Goal: Task Accomplishment & Management: Complete application form

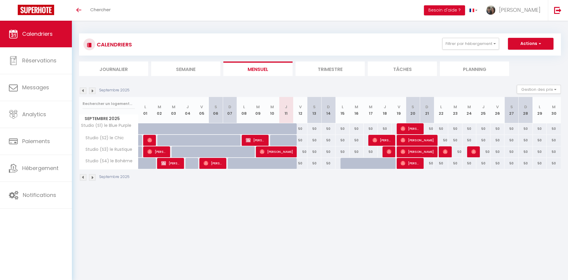
click at [122, 10] on div "Toggle menubar Chercher BUTTON Besoin d'aide ? quentin Paramètres Équipe" at bounding box center [303, 10] width 520 height 21
click at [103, 11] on span "Chercher" at bounding box center [100, 10] width 20 height 6
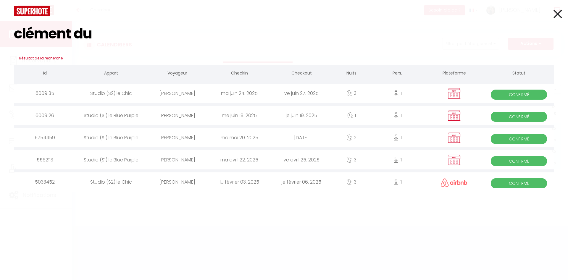
type input "clément du"
click at [174, 93] on div "[PERSON_NAME]" at bounding box center [177, 93] width 62 height 19
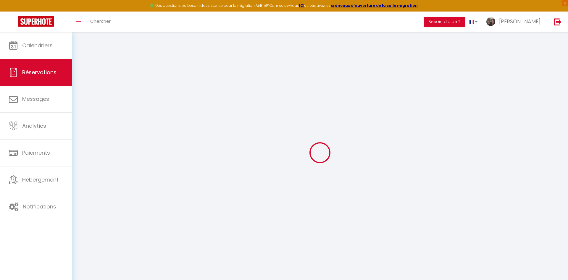
select select
checkbox input "false"
select select
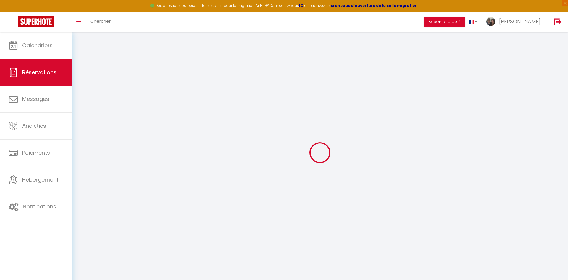
checkbox input "false"
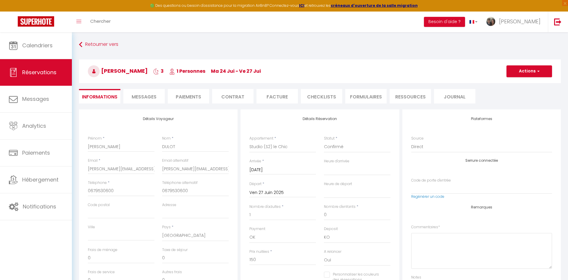
select select
checkbox input "false"
select select "19:00"
select select "08:00"
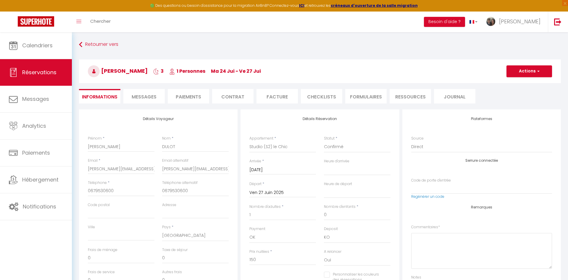
checkbox input "false"
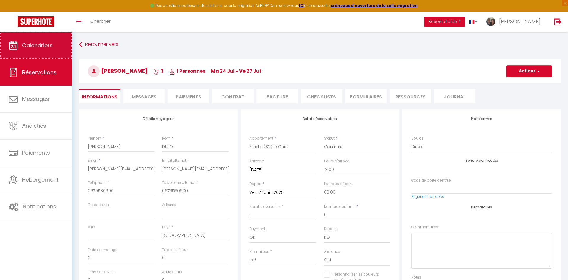
click at [47, 51] on link "Calendriers" at bounding box center [36, 45] width 72 height 27
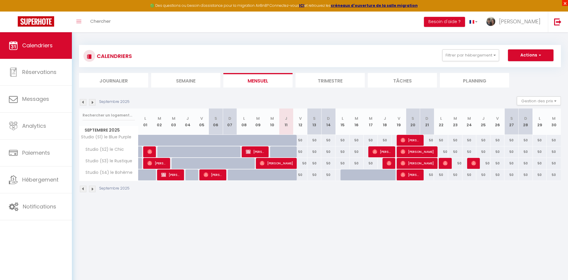
click at [403, 5] on span "×" at bounding box center [565, 3] width 6 height 6
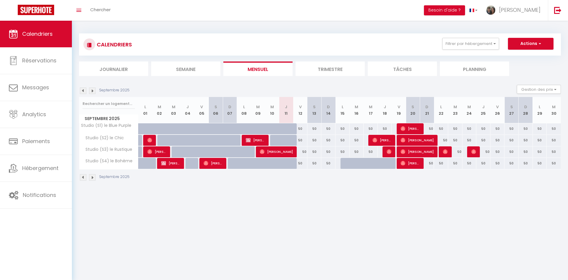
click at [345, 164] on div at bounding box center [347, 163] width 14 height 11
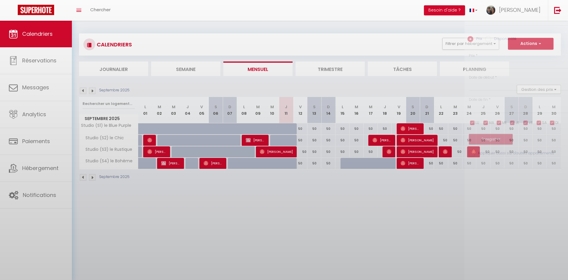
type input "50"
select select "1"
type input "Lun 15 Septembre 2025"
type input "[DATE]"
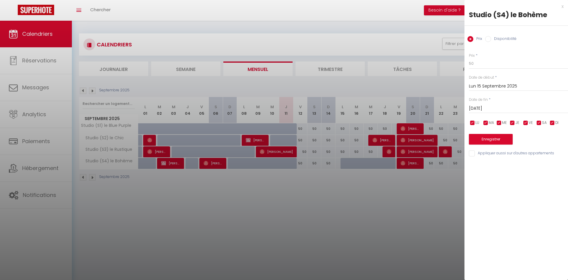
click at [403, 38] on label "Disponibilité" at bounding box center [503, 39] width 25 height 7
click at [403, 38] on input "Disponibilité" at bounding box center [488, 39] width 6 height 6
radio input "true"
radio input "false"
click at [403, 154] on input "Appliquer aussi sur d'autres appartements" at bounding box center [517, 154] width 99 height 6
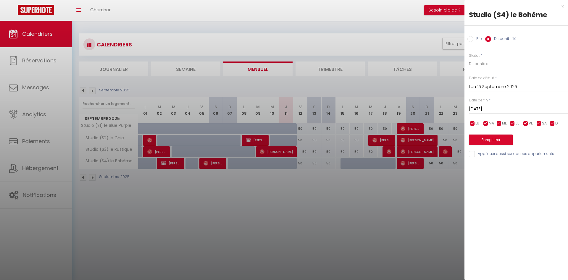
checkbox input "true"
click at [403, 142] on button "Enregistrer" at bounding box center [490, 139] width 44 height 11
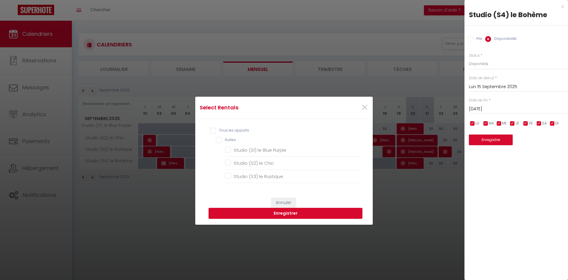
click at [214, 130] on input "Tous les apparts" at bounding box center [285, 131] width 151 height 6
checkbox input "true"
checkbox Purple "true"
checkbox Chic "true"
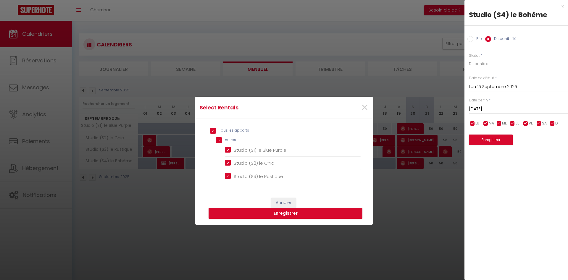
checkbox Rustique "true"
click at [272, 187] on button "Enregistrer" at bounding box center [285, 213] width 154 height 11
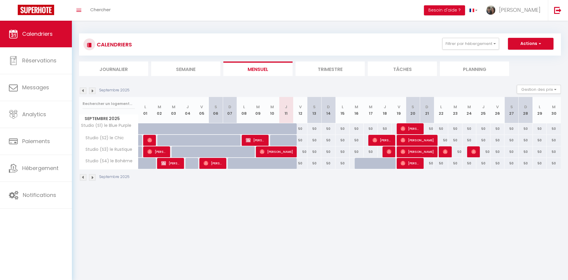
click at [358, 165] on div at bounding box center [361, 163] width 14 height 11
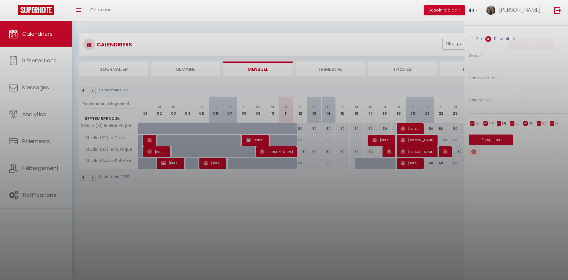
select select "1"
type input "[DATE]"
type input "Mer 17 Septembre 2025"
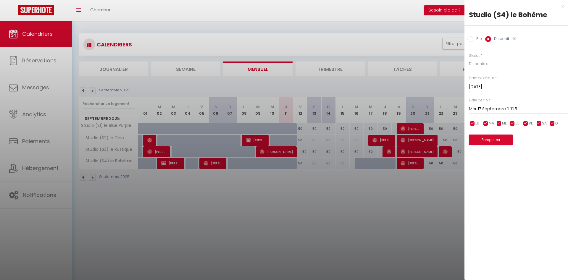
click at [403, 87] on input "[DATE]" at bounding box center [517, 87] width 99 height 8
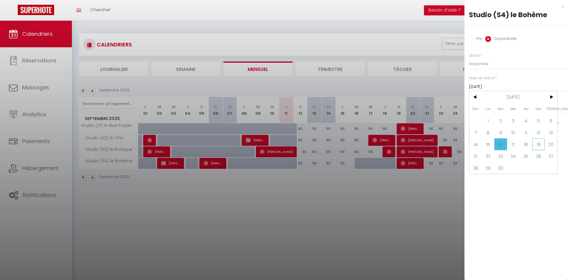
click at [403, 146] on span "19" at bounding box center [538, 144] width 13 height 12
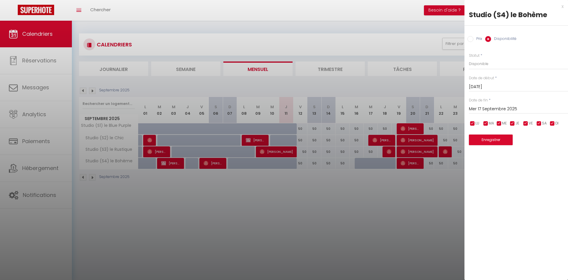
type input "Ven 19 Septembre 2025"
type input "Sam 20 Septembre 2025"
click at [403, 141] on button "Enregistrer" at bounding box center [490, 139] width 44 height 11
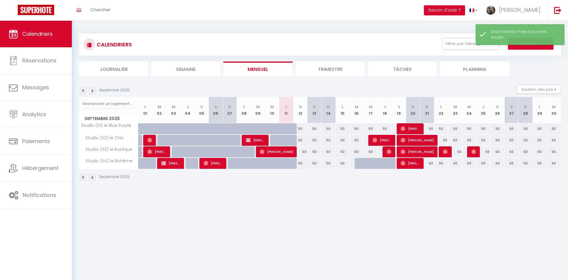
click at [360, 164] on div at bounding box center [361, 163] width 14 height 11
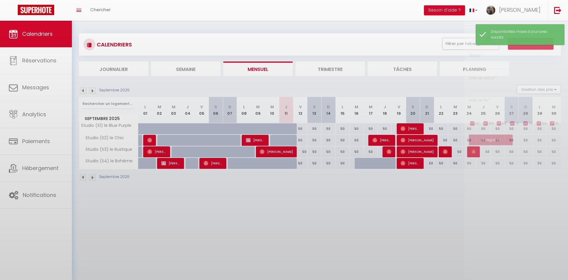
select select "1"
type input "[DATE]"
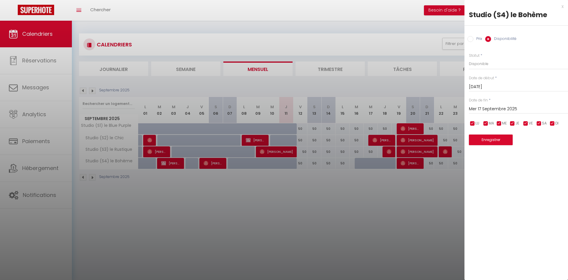
click at [403, 111] on input "Mer 17 Septembre 2025" at bounding box center [517, 109] width 99 height 8
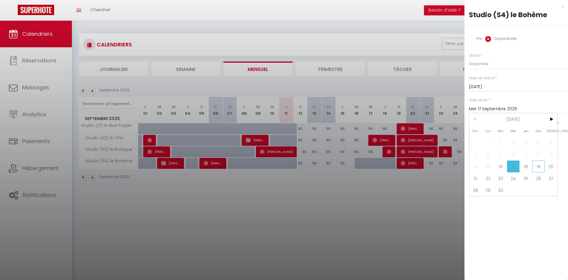
click at [403, 165] on span "19" at bounding box center [538, 166] width 13 height 12
type input "Ven 19 Septembre 2025"
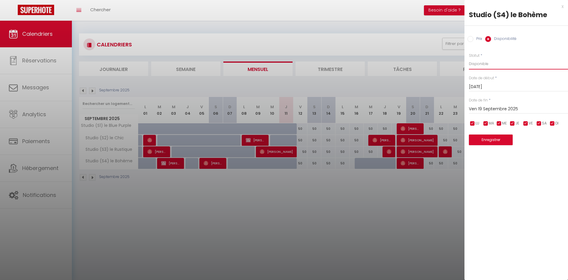
click at [403, 58] on select "Disponible Indisponible" at bounding box center [517, 63] width 99 height 11
click option "Disponible" at bounding box center [0, 0] width 0 height 0
click at [403, 139] on button "Enregistrer" at bounding box center [490, 139] width 44 height 11
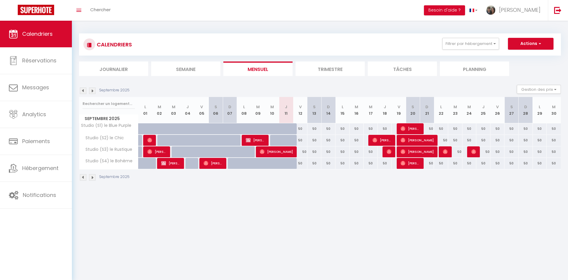
drag, startPoint x: 193, startPoint y: 216, endPoint x: 273, endPoint y: 254, distance: 88.6
click at [273, 187] on body "🟢 Des questions ou besoin d'assistance pour la migration AirBnB? Connectez-vous…" at bounding box center [284, 161] width 568 height 280
click at [403, 42] on span "button" at bounding box center [539, 43] width 4 height 6
click at [403, 58] on link "Nouvelle réservation" at bounding box center [523, 57] width 51 height 9
select select
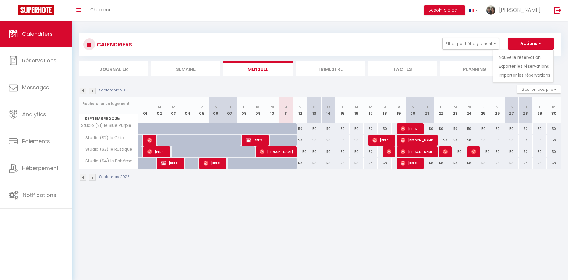
select select
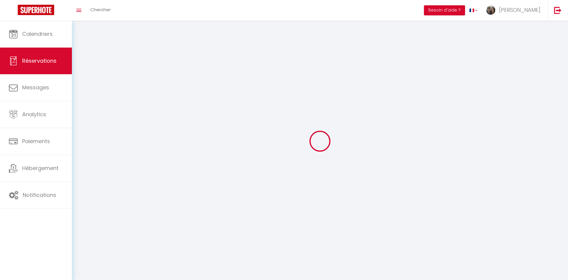
select select
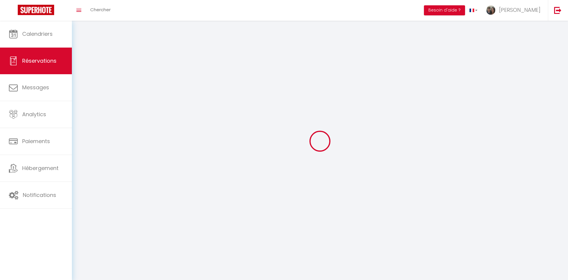
select select
checkbox input "false"
select select
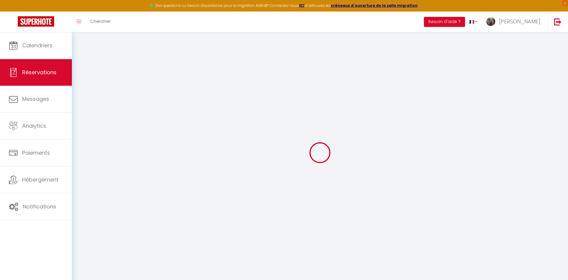
select select
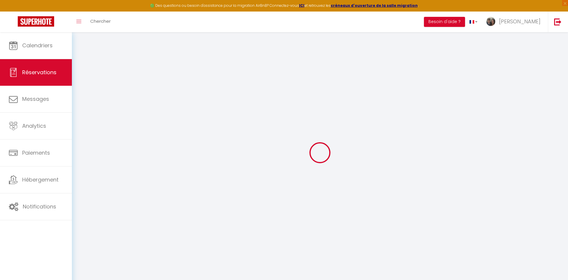
select select
checkbox input "false"
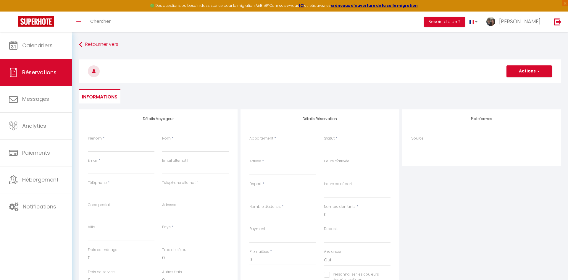
select select
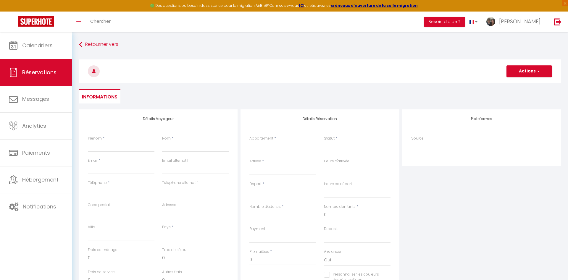
select select
checkbox input "false"
select select
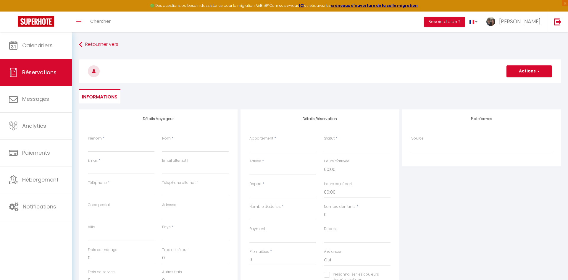
select select
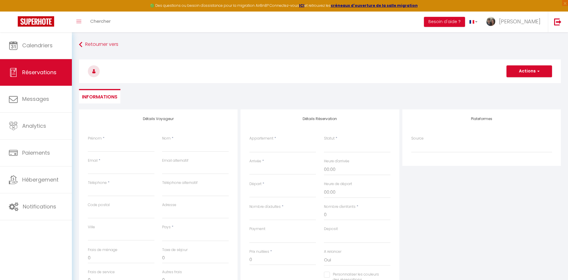
checkbox input "false"
click at [111, 145] on input "Prénom" at bounding box center [121, 146] width 67 height 11
type input "C"
select select
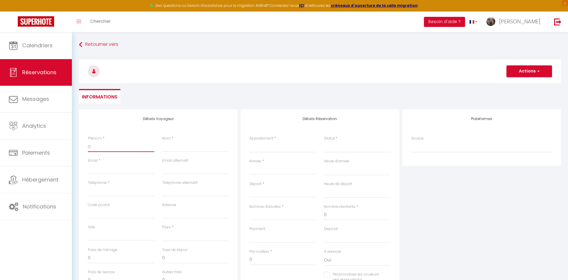
select select
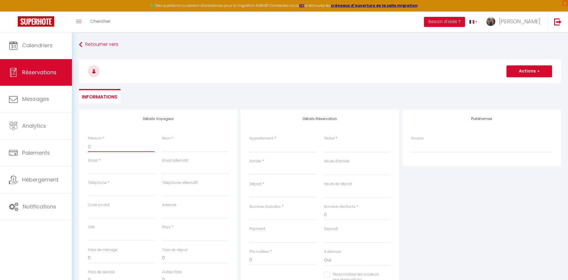
checkbox input "false"
type input "Cl"
select select
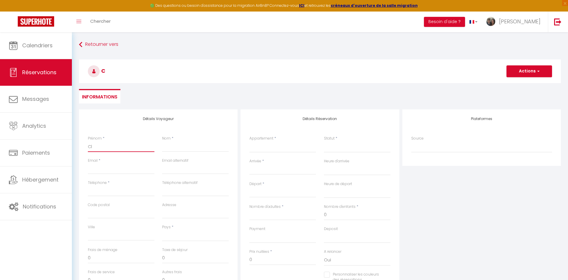
select select
checkbox input "false"
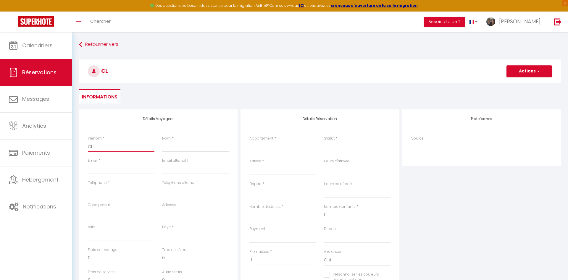
type input "Clé"
select select
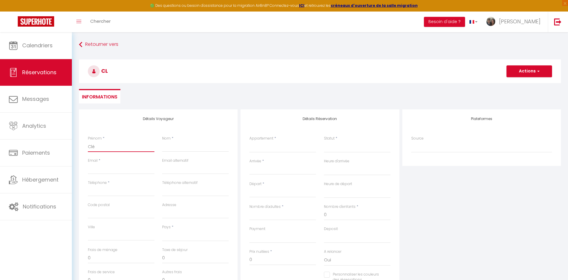
select select
checkbox input "false"
type input "Clém"
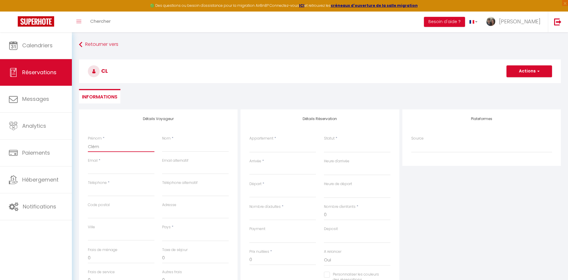
select select
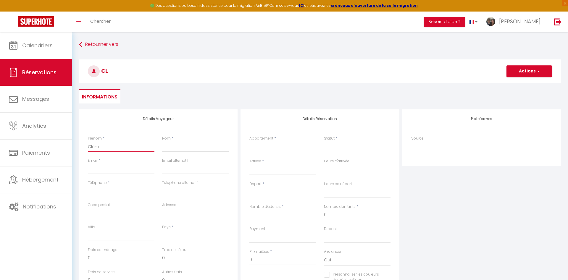
select select
checkbox input "false"
type input "Clémen"
select select
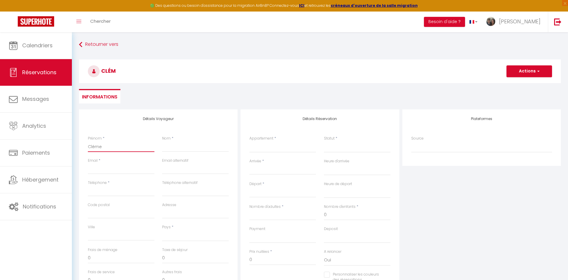
select select
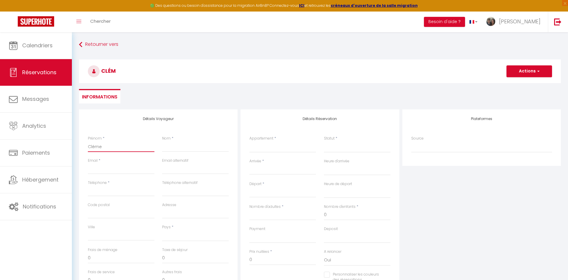
select select
checkbox input "false"
select select
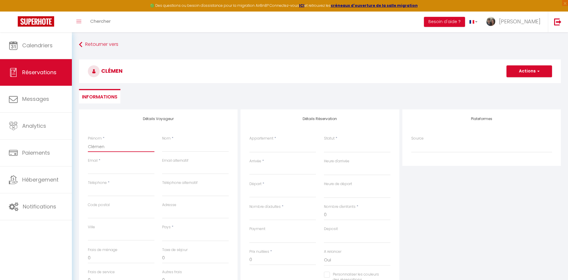
select select
checkbox input "false"
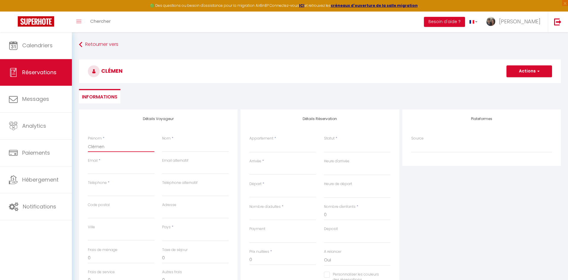
type input "[PERSON_NAME]"
select select
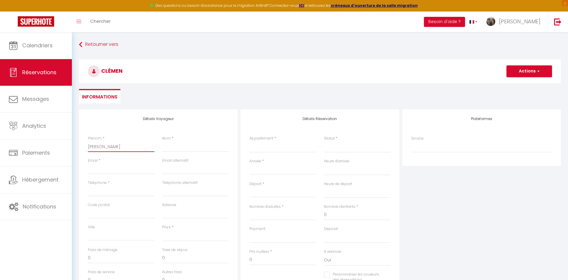
select select
checkbox input "false"
type input "[PERSON_NAME]"
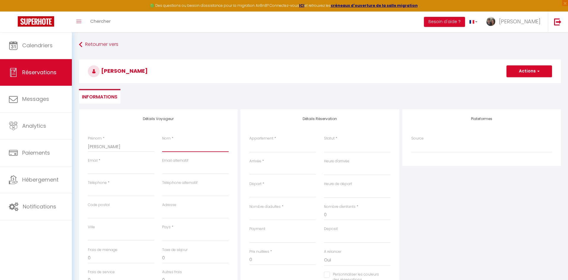
click at [205, 148] on input "Nom" at bounding box center [195, 146] width 67 height 11
type input "D"
select select
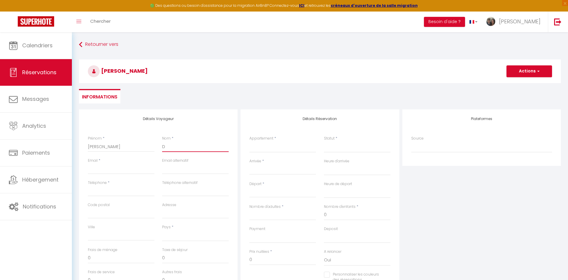
select select
checkbox input "false"
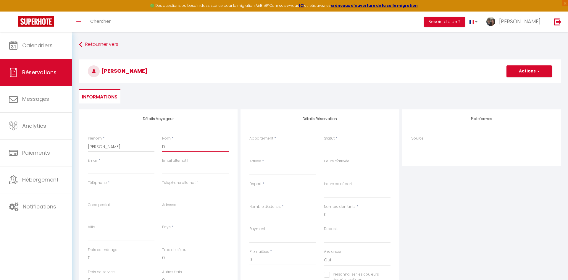
type input "DU"
select select
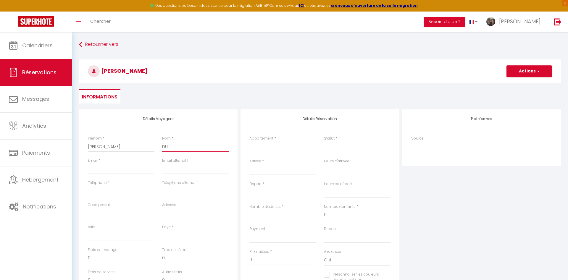
select select
checkbox input "false"
type input "DUL"
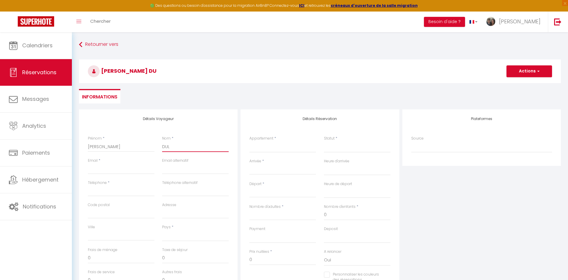
select select
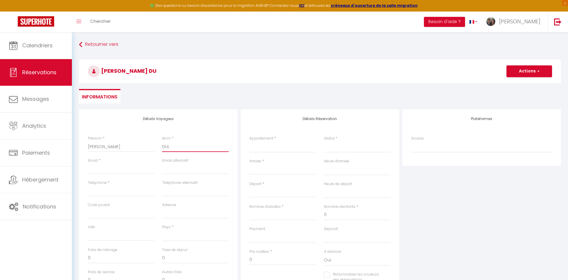
select select
checkbox input "false"
type input "DULO"
select select
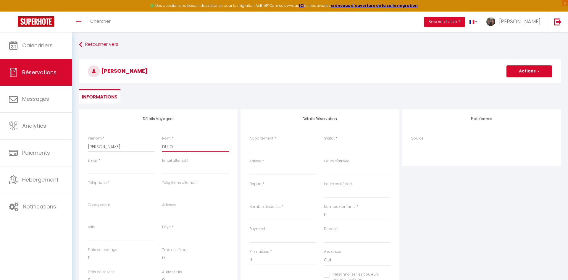
select select
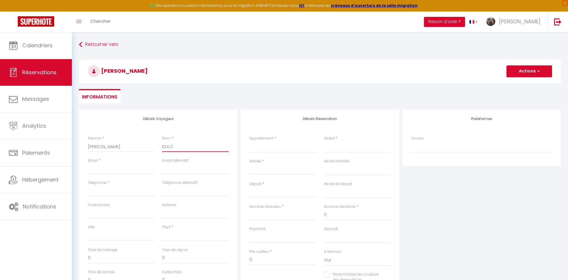
select select
checkbox input "false"
type input "DULOT"
select select
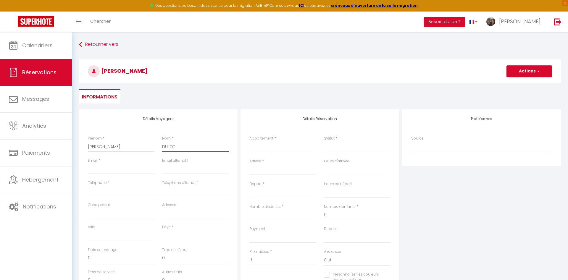
select select
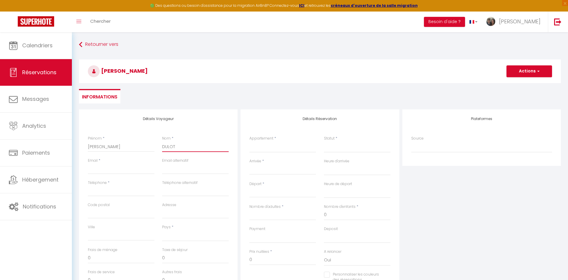
checkbox input "false"
type input "DULOT"
click at [132, 166] on input "Email client" at bounding box center [121, 168] width 67 height 11
type input "c"
select select
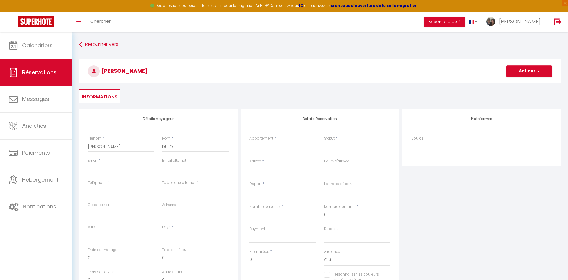
select select
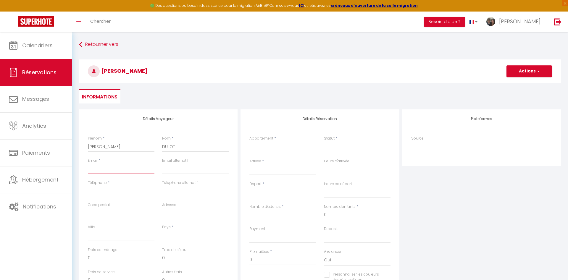
select select
checkbox input "false"
type input "cl"
select select
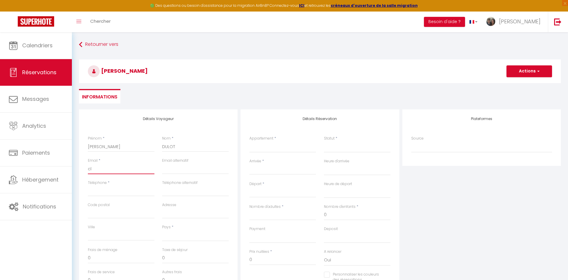
select select
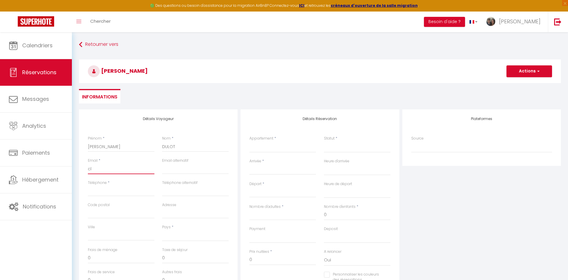
checkbox input "false"
type input "cle"
select select
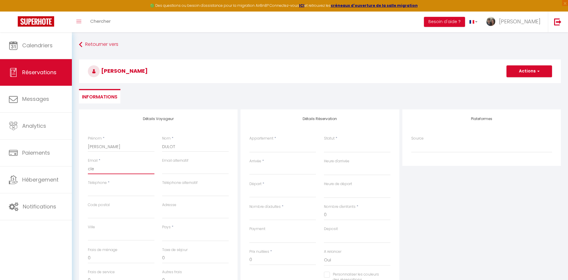
select select
click at [115, 187] on input "Téléphone" at bounding box center [121, 191] width 67 height 11
click at [249, 141] on select "Studio (S1) le Blue Purple Studio (S2) le Chic Studio (S3) le Rustique Studio (…" at bounding box center [282, 146] width 67 height 11
click option "Studio (S4) le Bohème" at bounding box center [0, 0] width 0 height 0
click at [333, 150] on select "Confirmé Non Confirmé [PERSON_NAME] par le voyageur No Show Request" at bounding box center [357, 146] width 67 height 11
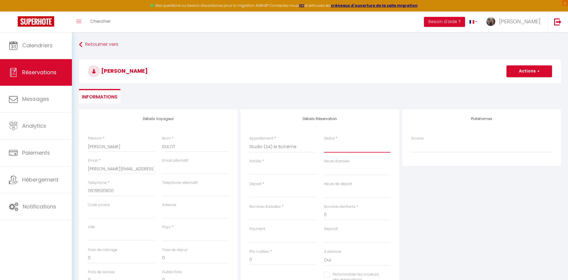
click at [336, 150] on select "Confirmé Non Confirmé [PERSON_NAME] par le voyageur No Show Request" at bounding box center [357, 146] width 67 height 11
click at [280, 172] on input "Arrivée" at bounding box center [282, 170] width 67 height 8
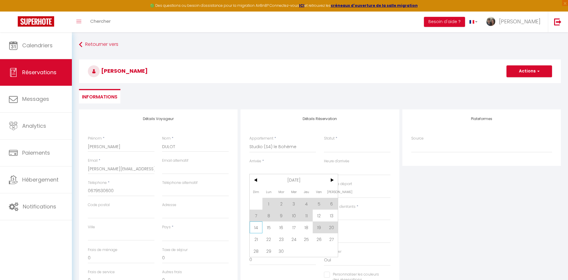
click at [257, 187] on span "14" at bounding box center [255, 227] width 13 height 12
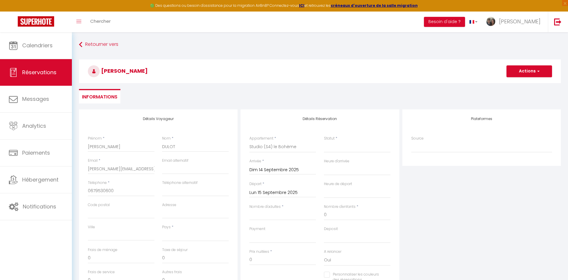
click at [275, 187] on input "Lun 15 Septembre 2025" at bounding box center [282, 193] width 67 height 8
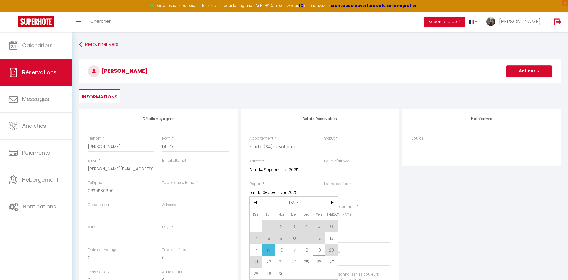
click at [317, 187] on span "19" at bounding box center [318, 250] width 13 height 12
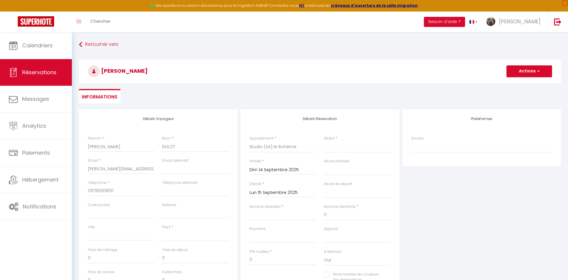
click at [320, 187] on div "A relancer Oui Non" at bounding box center [357, 260] width 74 height 23
click at [324, 141] on select "Confirmé Non Confirmé [PERSON_NAME] par le voyageur No Show Request" at bounding box center [357, 146] width 67 height 11
click option "Confirmé" at bounding box center [0, 0] width 0 height 0
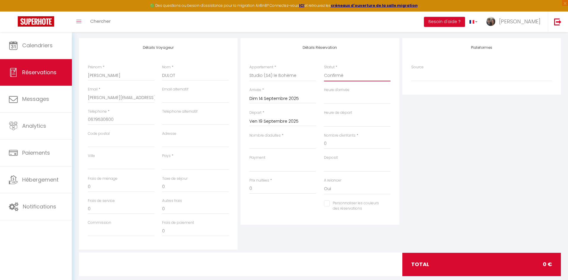
scroll to position [82, 0]
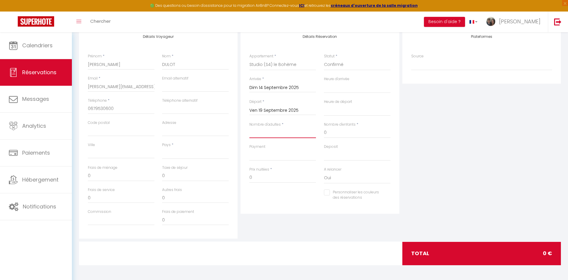
click at [289, 135] on input "Nombre d'adultes" at bounding box center [282, 132] width 67 height 11
click at [249, 59] on select "Studio (S1) le Blue Purple Studio (S2) le Chic Studio (S3) le Rustique Studio (…" at bounding box center [282, 64] width 67 height 11
click option "Studio (S4) le Bohème" at bounding box center [0, 0] width 0 height 0
click option "[GEOGRAPHIC_DATA]" at bounding box center [0, 0] width 0 height 0
click at [265, 137] on input "Nombre d'adultes" at bounding box center [282, 132] width 67 height 11
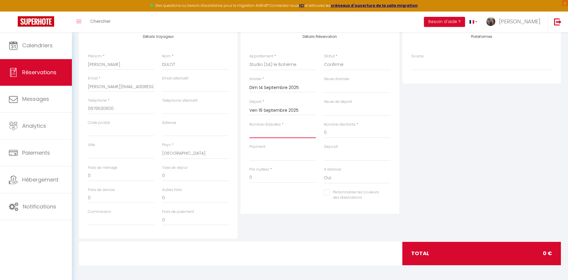
click at [277, 136] on input "Nombre d'adultes" at bounding box center [282, 132] width 67 height 11
click at [263, 89] on input "Dim 14 Septembre 2025" at bounding box center [282, 88] width 67 height 8
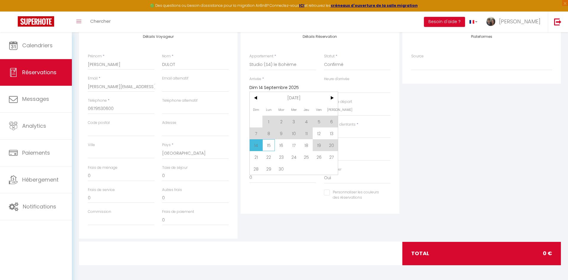
click at [266, 148] on span "15" at bounding box center [268, 145] width 13 height 12
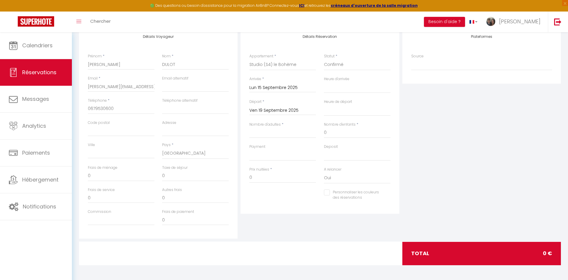
click at [267, 112] on input "Ven 19 Septembre 2025" at bounding box center [282, 111] width 67 height 8
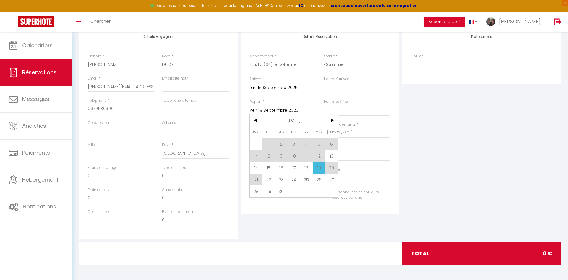
click at [320, 170] on span "19" at bounding box center [318, 168] width 13 height 12
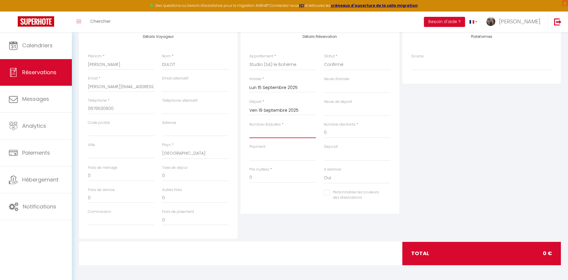
click at [289, 135] on input "Nombre d'adultes" at bounding box center [282, 132] width 67 height 11
click at [286, 131] on input "Nombre d'adultes" at bounding box center [282, 132] width 67 height 11
click at [279, 138] on div "Nombre d'adultes *" at bounding box center [282, 133] width 74 height 22
click at [280, 134] on input "Nombre d'adultes" at bounding box center [282, 132] width 67 height 11
click at [249, 150] on select "OK KO" at bounding box center [282, 155] width 67 height 11
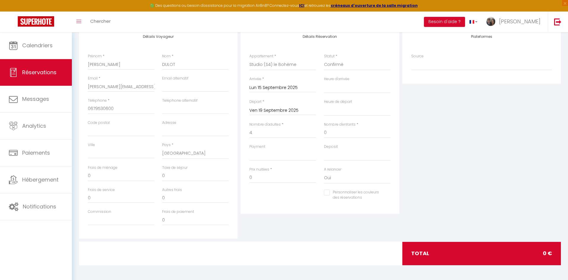
click at [294, 187] on div "Personnaliser les couleurs des réservations #D7092E" at bounding box center [319, 197] width 149 height 17
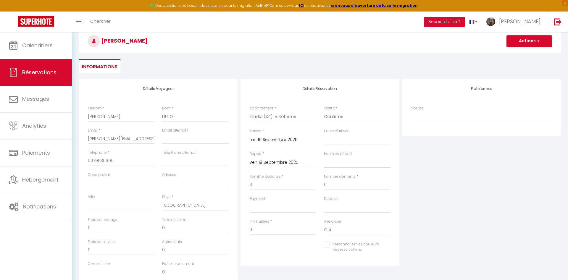
scroll to position [60, 0]
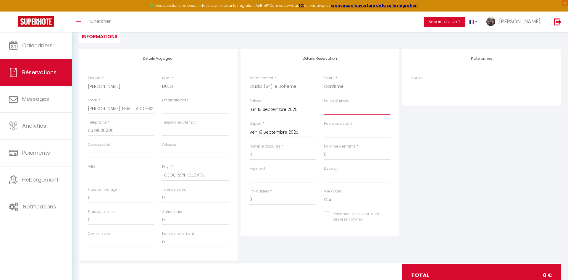
click at [324, 104] on select "00:00 00:30 01:00 01:30 02:00 02:30 03:00 03:30 04:00 04:30 05:00 05:30 06:00 0…" at bounding box center [357, 109] width 67 height 11
click option "17:00" at bounding box center [0, 0] width 0 height 0
click option "09:00" at bounding box center [0, 0] width 0 height 0
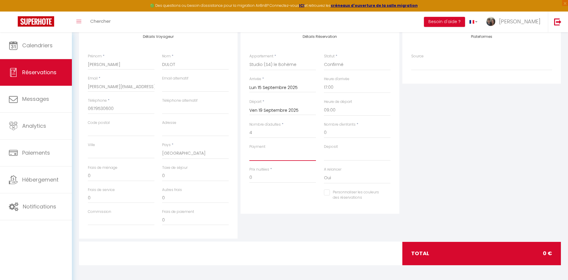
click at [249, 150] on select "OK KO" at bounding box center [282, 155] width 67 height 11
click at [275, 137] on input "4" at bounding box center [282, 132] width 67 height 11
click at [268, 179] on input "0" at bounding box center [282, 177] width 67 height 11
drag, startPoint x: 268, startPoint y: 179, endPoint x: 241, endPoint y: 178, distance: 27.5
click at [249, 178] on input "0" at bounding box center [282, 177] width 67 height 11
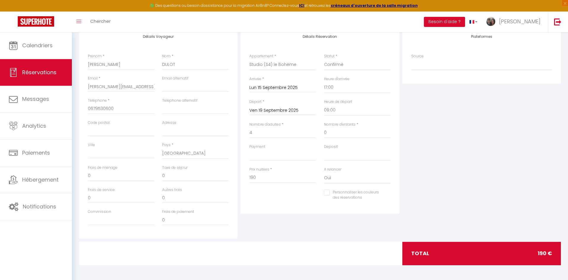
drag, startPoint x: 267, startPoint y: 223, endPoint x: 277, endPoint y: 217, distance: 11.5
click at [270, 187] on div "Détails Réservation Appartement * Studio (S1) le Blue Purple Studio (S2) le Chi…" at bounding box center [319, 132] width 161 height 211
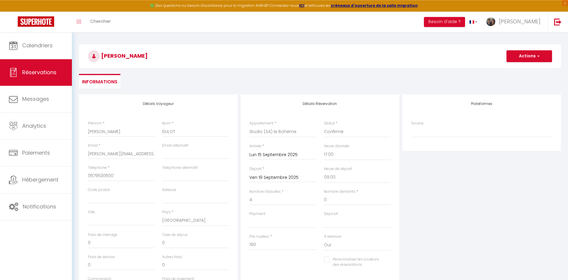
scroll to position [0, 0]
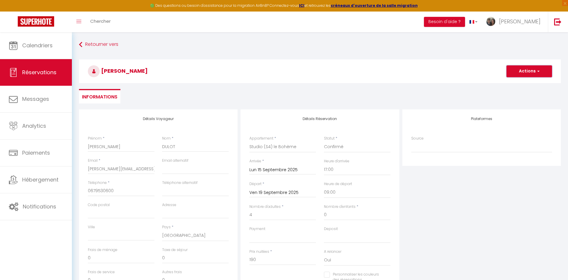
click at [403, 72] on button "Actions" at bounding box center [529, 71] width 46 height 12
click at [403, 85] on link "Enregistrer" at bounding box center [523, 84] width 47 height 8
click at [403, 72] on button "Actions" at bounding box center [529, 71] width 46 height 12
click at [403, 86] on link "Enregistrer" at bounding box center [523, 84] width 47 height 8
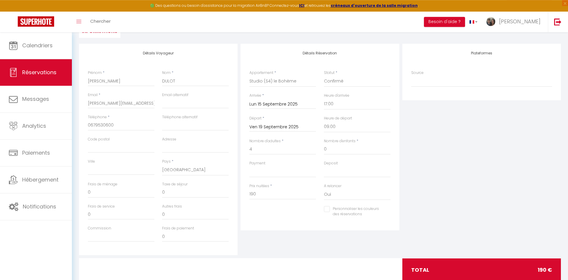
scroll to position [82, 0]
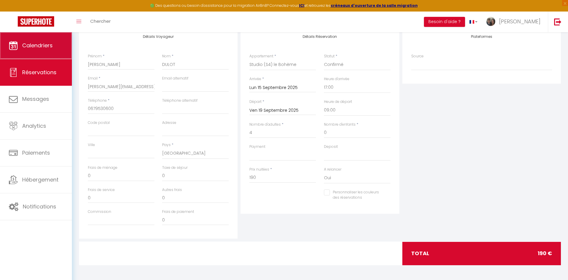
click at [35, 47] on span "Calendriers" at bounding box center [37, 45] width 30 height 7
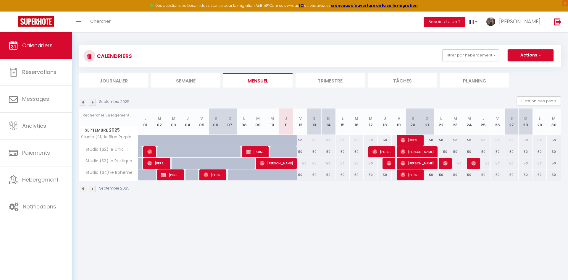
click at [403, 56] on span "button" at bounding box center [539, 55] width 4 height 6
click at [403, 69] on link "Nouvelle réservation" at bounding box center [523, 68] width 51 height 9
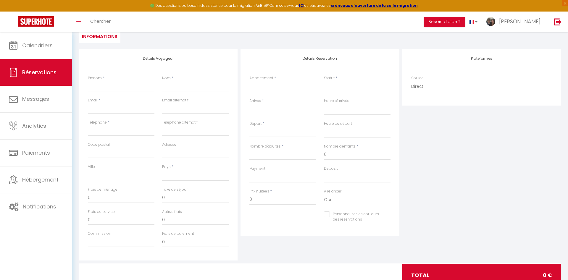
scroll to position [82, 0]
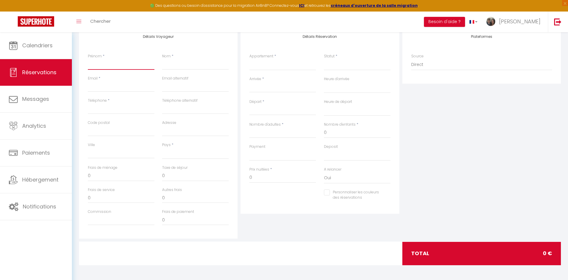
click at [108, 64] on input "Prénom" at bounding box center [121, 64] width 67 height 11
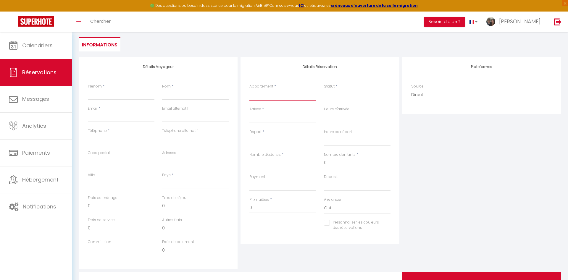
click at [249, 89] on select "Studio (S1) le Blue Purple Studio (S2) le Chic Studio (S3) le Rustique Studio (…" at bounding box center [282, 94] width 67 height 11
click option "Studio (S4) le Bohème" at bounding box center [0, 0] width 0 height 0
click at [278, 113] on div "< [DATE] > Dim Lun Mar Mer Jeu Ven Sam 1 2 3 4 5 6 7 8 9 10 11 12 13 14 15 16 1…" at bounding box center [282, 117] width 67 height 11
click at [268, 122] on input "Arrivée" at bounding box center [282, 118] width 67 height 8
click at [257, 124] on div "Arrivée * < [DATE] > Dim Lun Mar Mer Jeu Ven Sam 1 2 3 4 5 6 7 8 9 10 11 12 13 …" at bounding box center [282, 117] width 74 height 23
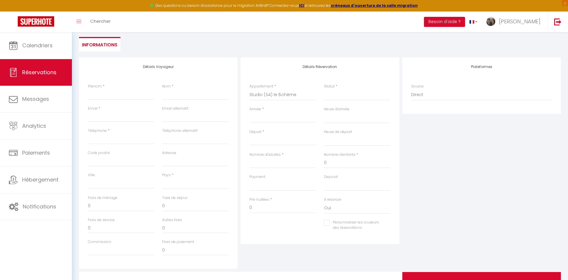
click at [254, 117] on input "Arrivée" at bounding box center [282, 118] width 67 height 8
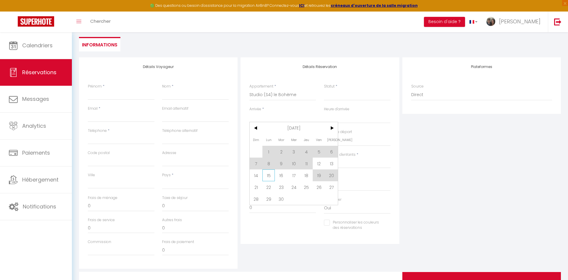
click at [267, 177] on span "15" at bounding box center [268, 175] width 13 height 12
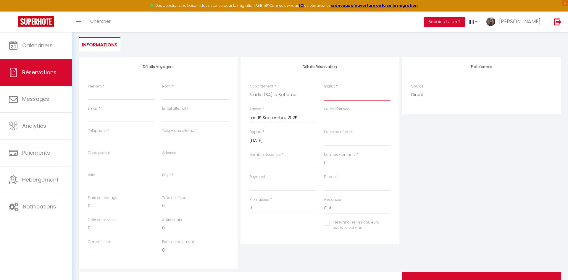
click at [324, 89] on select "Confirmé Non Confirmé [PERSON_NAME] par le voyageur No Show Request" at bounding box center [357, 94] width 67 height 11
click option "Confirmé" at bounding box center [0, 0] width 0 height 0
click at [121, 99] on input "Prénom" at bounding box center [121, 94] width 67 height 11
click at [192, 95] on input "Nom" at bounding box center [195, 94] width 67 height 11
click at [126, 120] on input "Email client" at bounding box center [121, 116] width 67 height 11
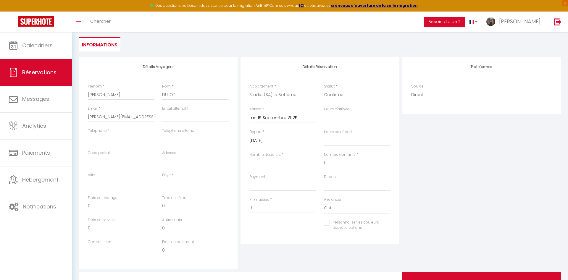
click at [129, 140] on input "Téléphone" at bounding box center [121, 139] width 67 height 11
click at [187, 187] on div "Pays * [GEOGRAPHIC_DATA] [GEOGRAPHIC_DATA] [GEOGRAPHIC_DATA] [GEOGRAPHIC_DATA] …" at bounding box center [195, 183] width 74 height 23
click option "[GEOGRAPHIC_DATA]" at bounding box center [0, 0] width 0 height 0
click at [283, 165] on input "Nombre d'adultes" at bounding box center [282, 163] width 67 height 11
drag, startPoint x: 259, startPoint y: 208, endPoint x: 241, endPoint y: 209, distance: 17.2
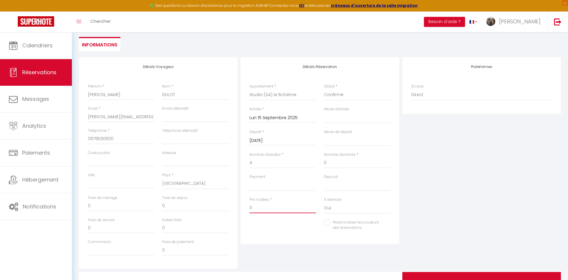
click at [249, 187] on input "0" at bounding box center [282, 207] width 67 height 11
click at [403, 163] on div "Plateformes Source Direct [DOMAIN_NAME] [DOMAIN_NAME] Chalet montagne Expedia G…" at bounding box center [481, 162] width 161 height 211
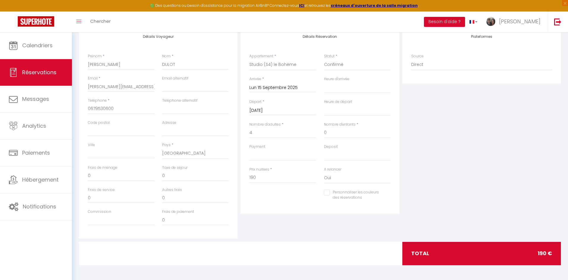
scroll to position [0, 0]
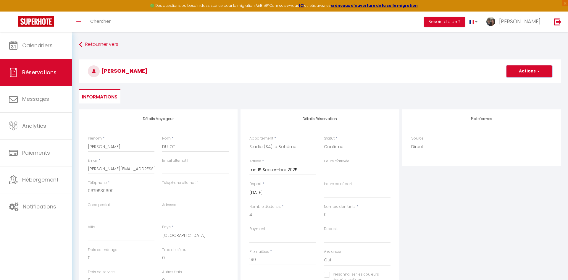
click at [403, 72] on button "Actions" at bounding box center [529, 71] width 46 height 12
click at [403, 85] on link "Enregistrer" at bounding box center [523, 84] width 47 height 8
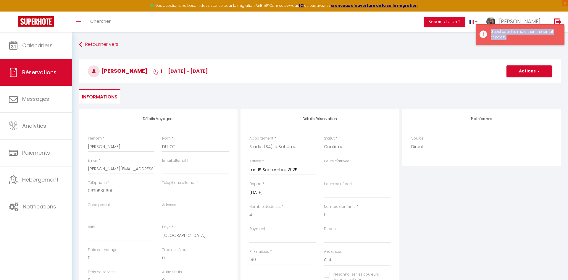
drag, startPoint x: 490, startPoint y: 31, endPoint x: 510, endPoint y: 39, distance: 20.6
click at [403, 39] on div "Guest count is more then the rental capacity" at bounding box center [523, 34] width 67 height 11
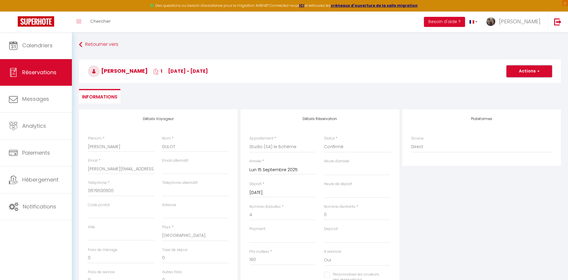
click at [403, 67] on button "Actions" at bounding box center [529, 71] width 46 height 12
click at [403, 84] on link "Enregistrer" at bounding box center [523, 84] width 47 height 8
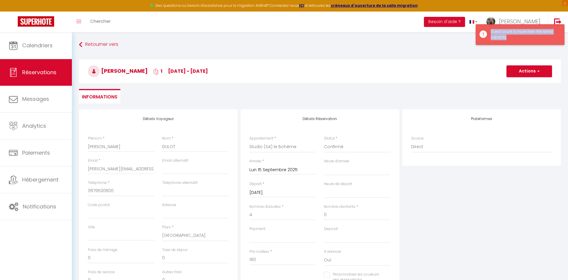
drag, startPoint x: 492, startPoint y: 32, endPoint x: 507, endPoint y: 39, distance: 17.0
click at [403, 39] on div "Guest count is more then the rental capacity" at bounding box center [523, 34] width 67 height 11
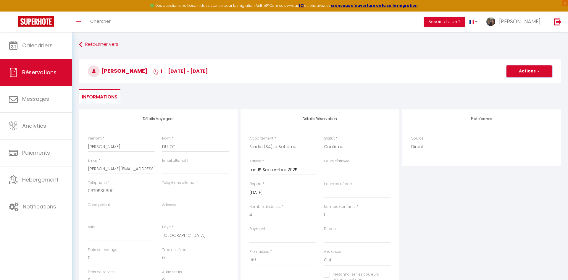
click at [403, 69] on span "button" at bounding box center [537, 71] width 4 height 5
drag, startPoint x: 522, startPoint y: 86, endPoint x: 510, endPoint y: 88, distance: 12.0
click at [403, 86] on link "Enregistrer" at bounding box center [523, 84] width 47 height 8
click at [269, 187] on input "4" at bounding box center [282, 215] width 67 height 11
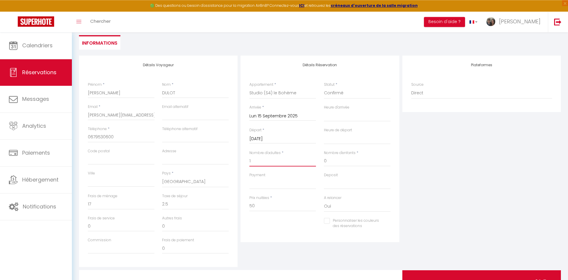
scroll to position [60, 0]
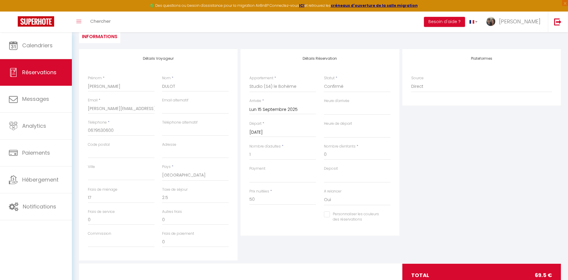
click at [403, 160] on div "Plateformes Source Direct [DOMAIN_NAME] [DOMAIN_NAME] Chalet montagne Expedia G…" at bounding box center [481, 154] width 161 height 211
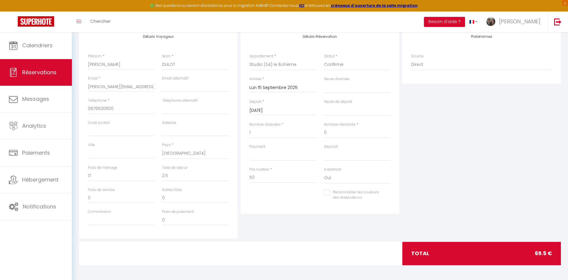
click at [267, 111] on input "[DATE]" at bounding box center [282, 111] width 67 height 8
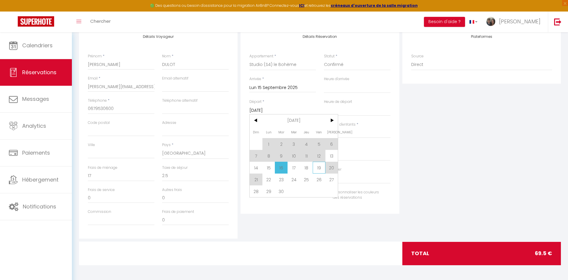
click at [320, 170] on span "19" at bounding box center [318, 168] width 13 height 12
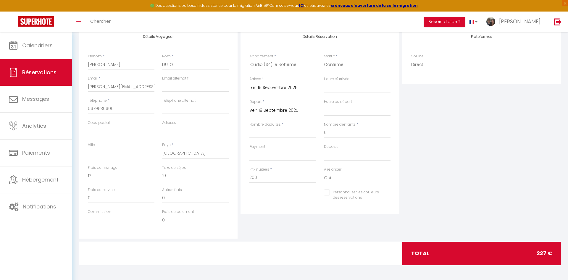
click at [273, 187] on div "Détails Réservation Appartement * Studio (S1) le Blue Purple Studio (S2) le Chi…" at bounding box center [319, 132] width 161 height 211
click at [249, 150] on select "OK KO" at bounding box center [282, 155] width 67 height 11
click option "OK" at bounding box center [0, 0] width 0 height 0
drag, startPoint x: 263, startPoint y: 177, endPoint x: 244, endPoint y: 180, distance: 19.1
click at [249, 180] on input "200" at bounding box center [282, 177] width 67 height 11
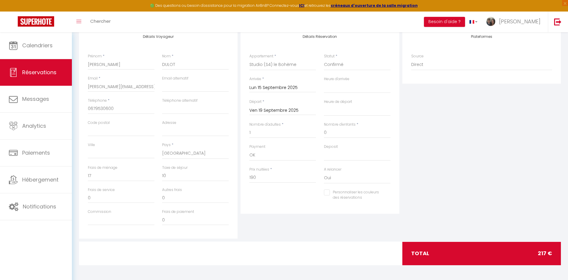
click at [300, 187] on div "Détails Réservation Appartement * Studio (S1) le Blue Purple Studio (S2) le Chi…" at bounding box center [319, 132] width 161 height 211
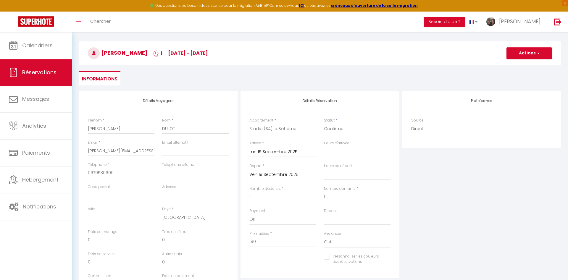
scroll to position [0, 0]
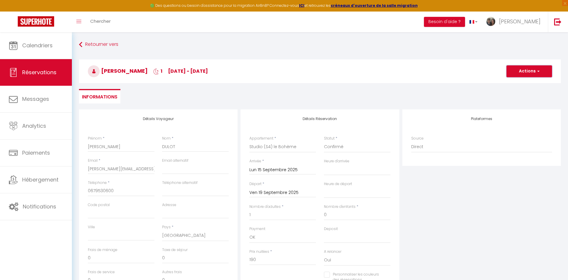
click at [403, 69] on button "Actions" at bounding box center [529, 71] width 46 height 12
click at [403, 85] on link "Enregistrer" at bounding box center [523, 84] width 47 height 8
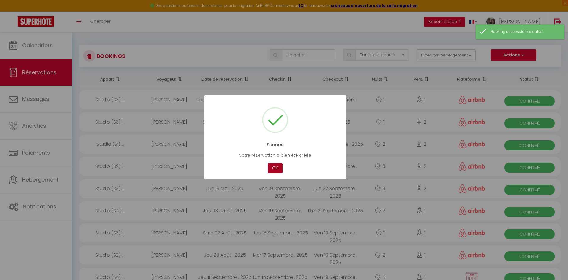
click at [276, 167] on button "OK" at bounding box center [274, 168] width 15 height 10
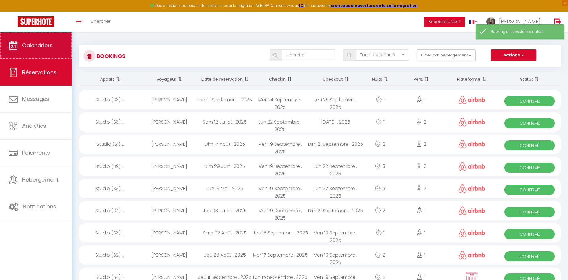
click at [46, 46] on span "Calendriers" at bounding box center [37, 45] width 30 height 7
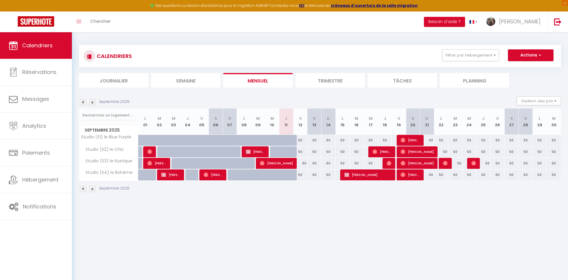
click at [350, 175] on span "[PERSON_NAME]" at bounding box center [367, 174] width 47 height 11
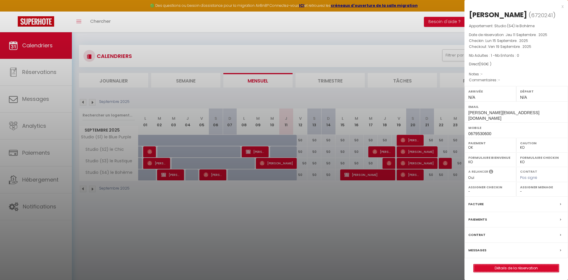
click at [403, 187] on link "Détails de la réservation" at bounding box center [515, 268] width 85 height 8
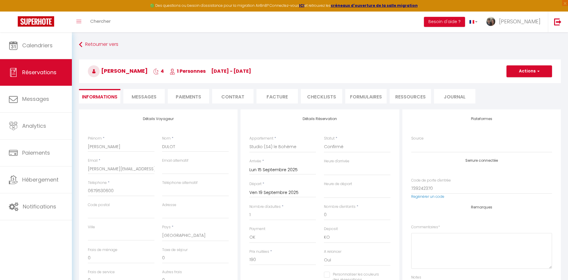
click at [189, 96] on li "Paiements" at bounding box center [188, 96] width 41 height 14
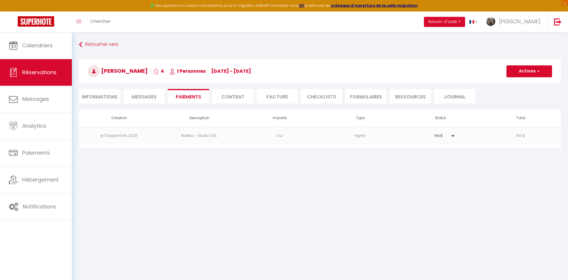
click at [147, 95] on span "Messages" at bounding box center [144, 96] width 25 height 7
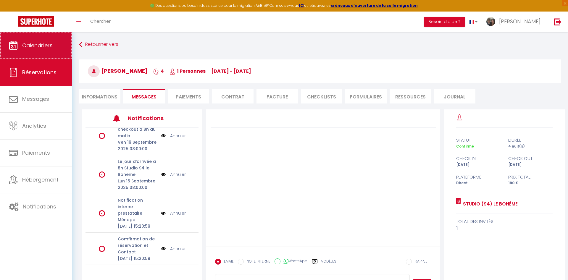
click at [50, 50] on link "Calendriers" at bounding box center [36, 45] width 72 height 27
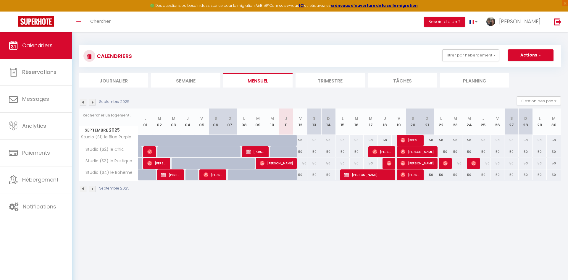
click at [353, 177] on span "[PERSON_NAME]" at bounding box center [367, 174] width 47 height 11
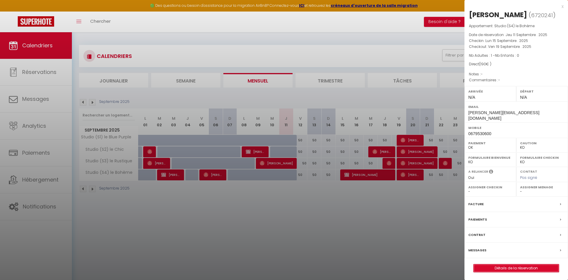
click at [403, 187] on link "Détails de la réservation" at bounding box center [515, 268] width 85 height 8
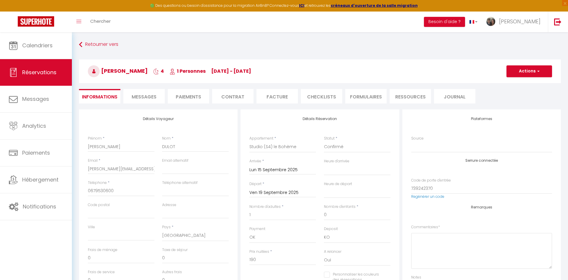
click at [152, 96] on span "Messages" at bounding box center [144, 96] width 25 height 7
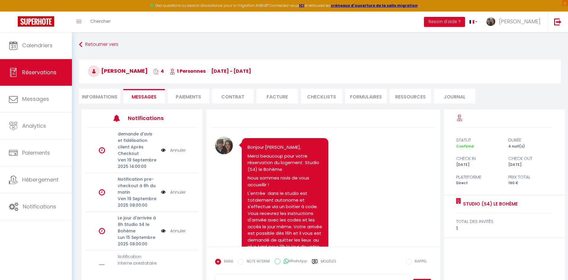
click at [191, 99] on li "Paiements" at bounding box center [188, 96] width 41 height 14
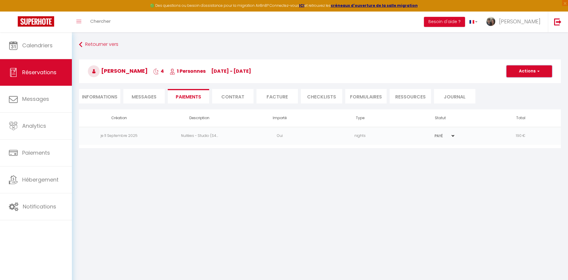
click at [403, 72] on button "Actions" at bounding box center [529, 71] width 46 height 12
click at [403, 116] on link "Envoyer un paiement global" at bounding box center [536, 115] width 73 height 8
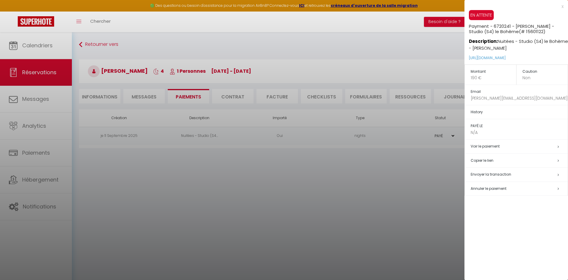
click at [403, 176] on span "Envoyer la transaction" at bounding box center [490, 174] width 40 height 5
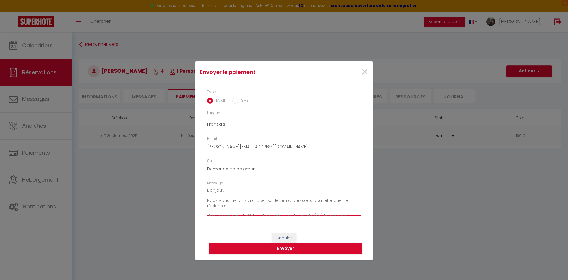
click at [224, 187] on textarea "Bonjour, Nous vous invitons à cliquer sur le lien ci-dessous pour effectuer le …" at bounding box center [284, 201] width 154 height 30
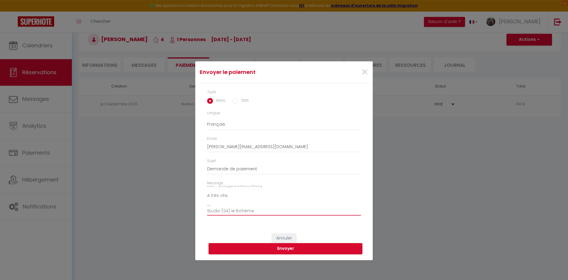
scroll to position [32, 0]
click at [289, 187] on button "Envoyer" at bounding box center [285, 248] width 154 height 11
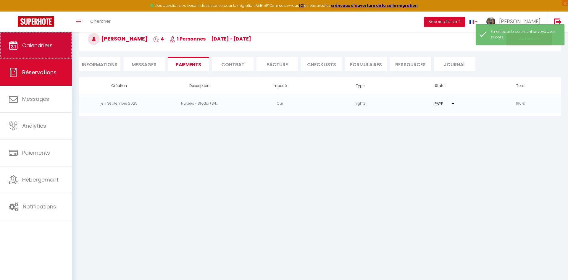
click at [35, 45] on span "Calendriers" at bounding box center [37, 45] width 30 height 7
